Goal: Register for event/course

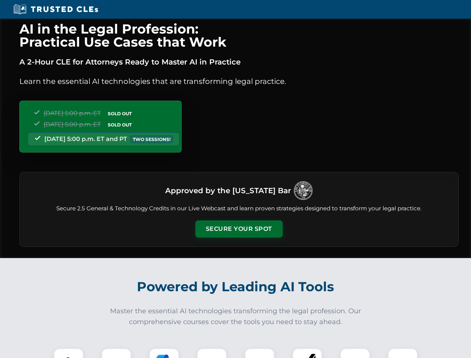
click at [239, 229] on button "Secure Your Spot" at bounding box center [239, 229] width 87 height 17
click at [69, 353] on img at bounding box center [69, 364] width 22 height 22
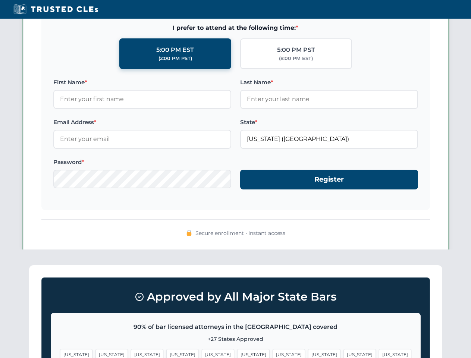
click at [273, 353] on span "[US_STATE]" at bounding box center [289, 354] width 32 height 11
click at [344, 353] on span "[US_STATE]" at bounding box center [360, 354] width 32 height 11
